Goal: Check status: Check status

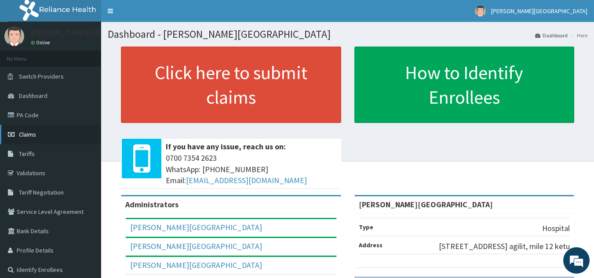
click at [44, 139] on link "Claims" at bounding box center [50, 134] width 101 height 19
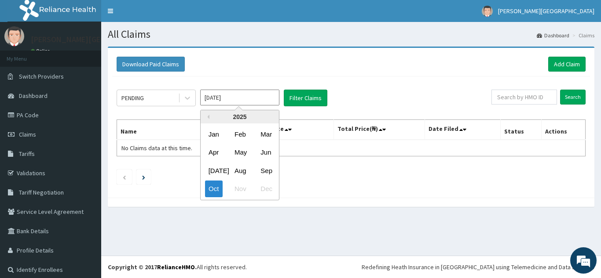
click at [273, 98] on input "Oct 2025" at bounding box center [239, 98] width 79 height 16
click at [270, 171] on div "Sep" at bounding box center [266, 171] width 18 height 16
type input "Sep 2025"
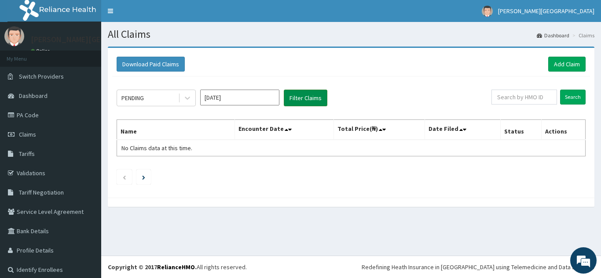
click at [295, 99] on button "Filter Claims" at bounding box center [306, 98] width 44 height 17
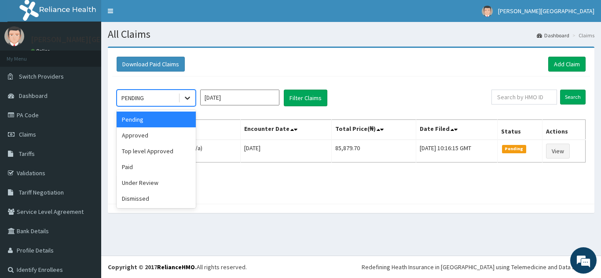
click at [186, 99] on icon at bounding box center [187, 98] width 9 height 9
click at [164, 140] on div "Approved" at bounding box center [155, 135] width 79 height 16
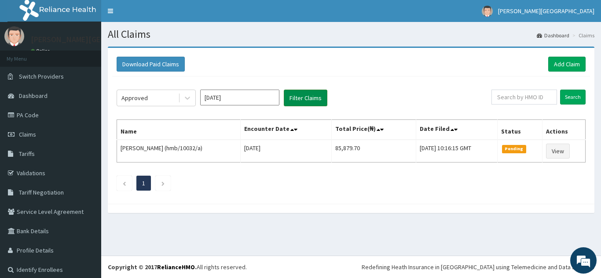
click at [314, 92] on button "Filter Claims" at bounding box center [306, 98] width 44 height 17
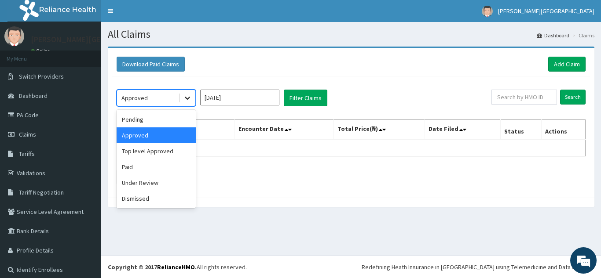
click at [188, 98] on icon at bounding box center [187, 98] width 9 height 9
click at [170, 170] on div "Paid" at bounding box center [155, 167] width 79 height 16
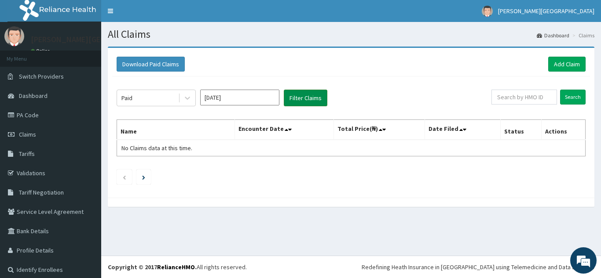
click at [295, 105] on button "Filter Claims" at bounding box center [306, 98] width 44 height 17
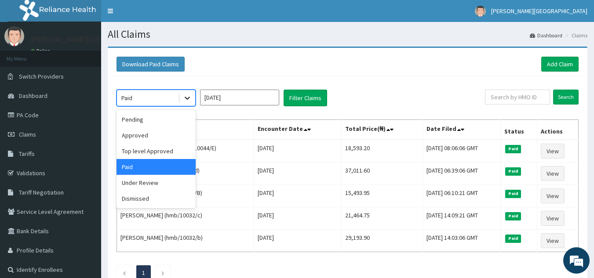
click at [192, 98] on div at bounding box center [187, 98] width 16 height 16
click at [172, 188] on div "Under Review" at bounding box center [155, 183] width 79 height 16
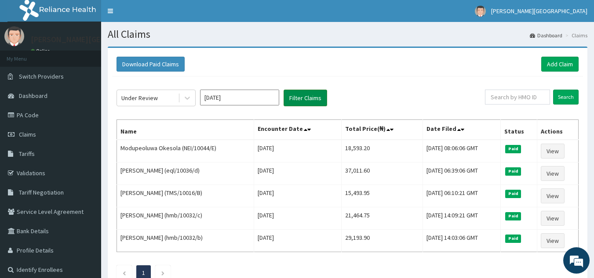
click at [310, 98] on button "Filter Claims" at bounding box center [306, 98] width 44 height 17
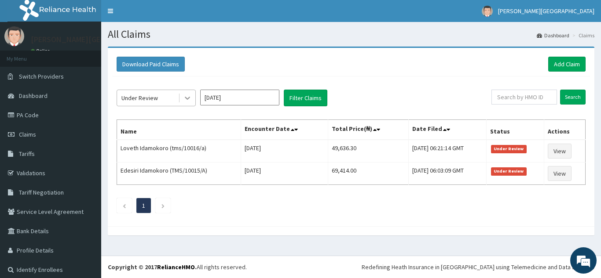
click at [190, 97] on icon at bounding box center [187, 98] width 9 height 9
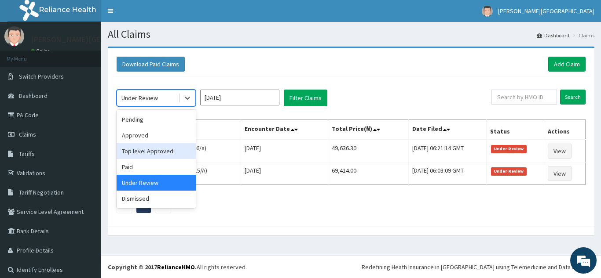
click at [172, 144] on div "Top level Approved" at bounding box center [155, 151] width 79 height 16
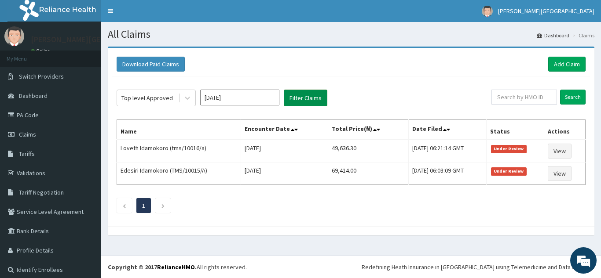
click at [309, 92] on button "Filter Claims" at bounding box center [306, 98] width 44 height 17
